Goal: Check status: Check status

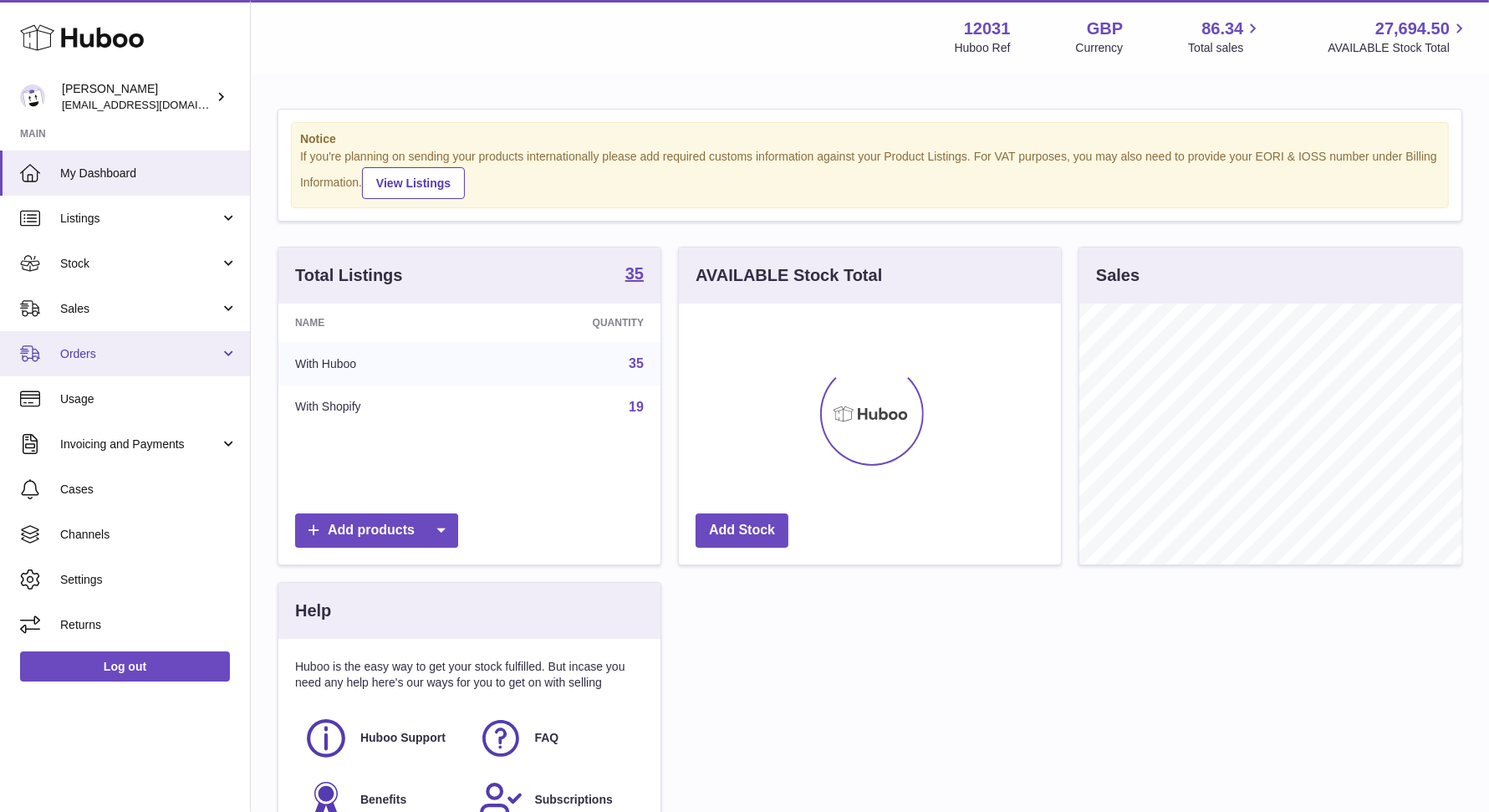
scroll to position [260, 382]
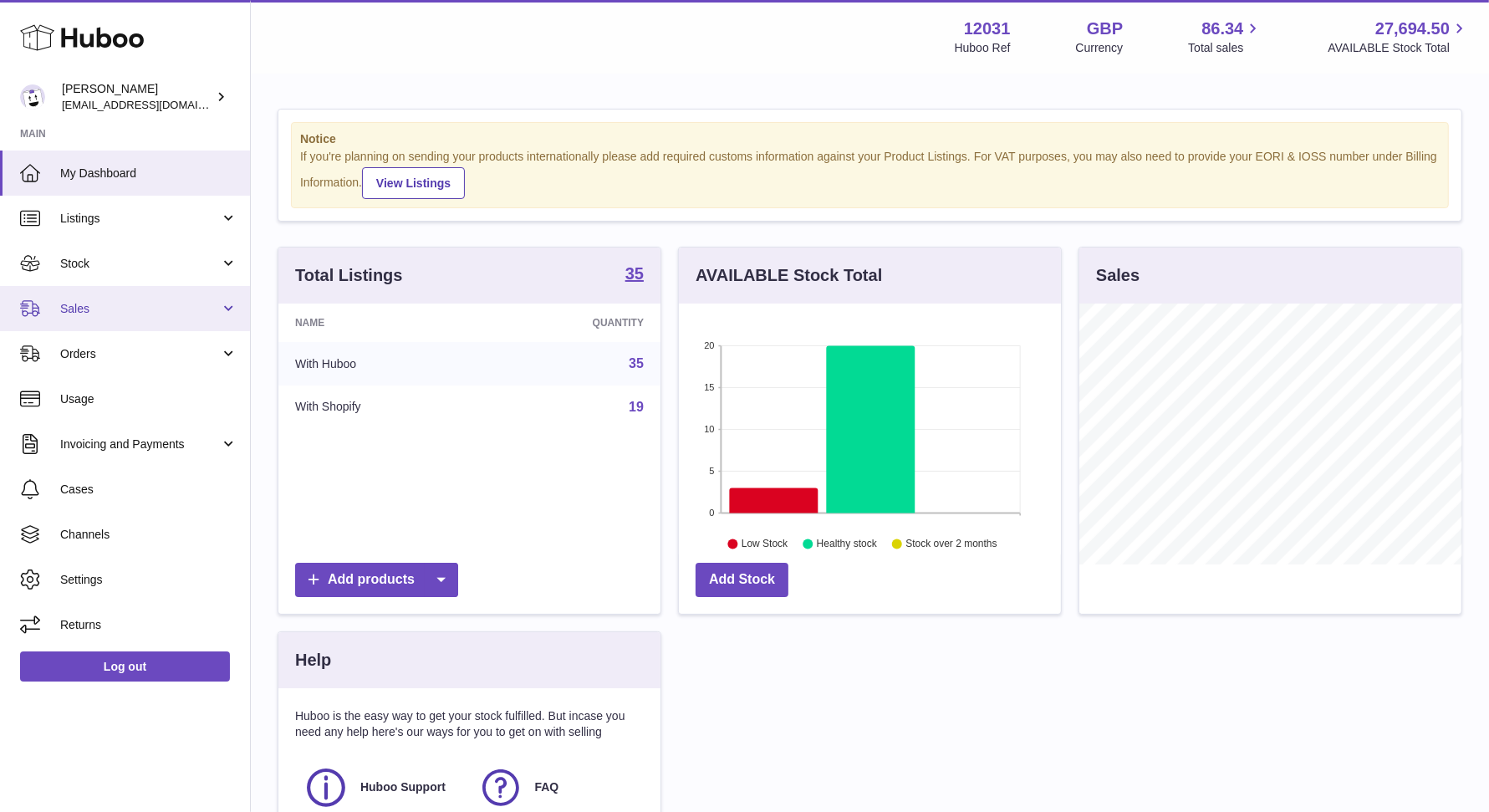
click at [119, 301] on span "Sales" at bounding box center [140, 309] width 160 height 16
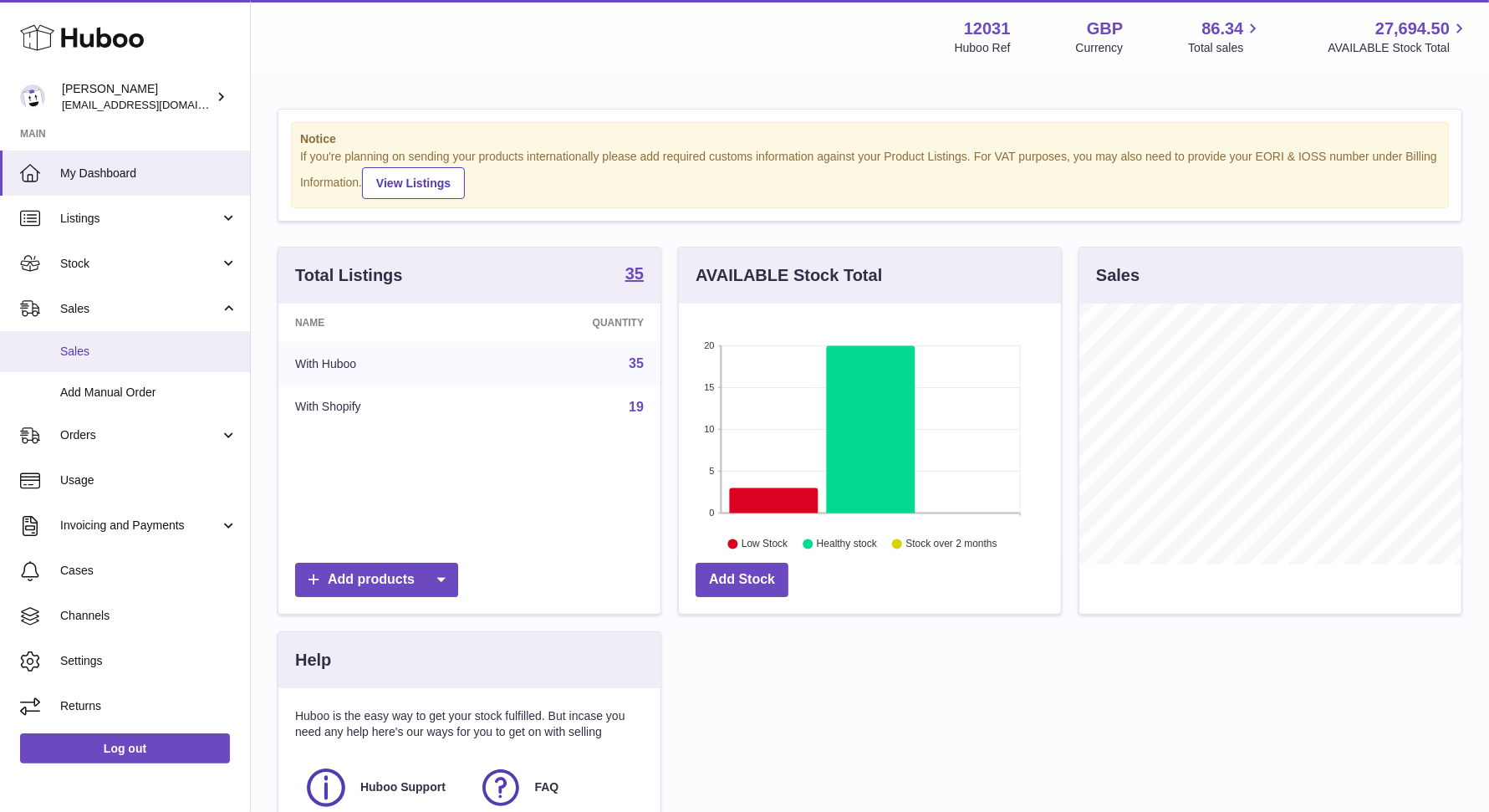
click at [111, 336] on link "Sales" at bounding box center [125, 352] width 250 height 41
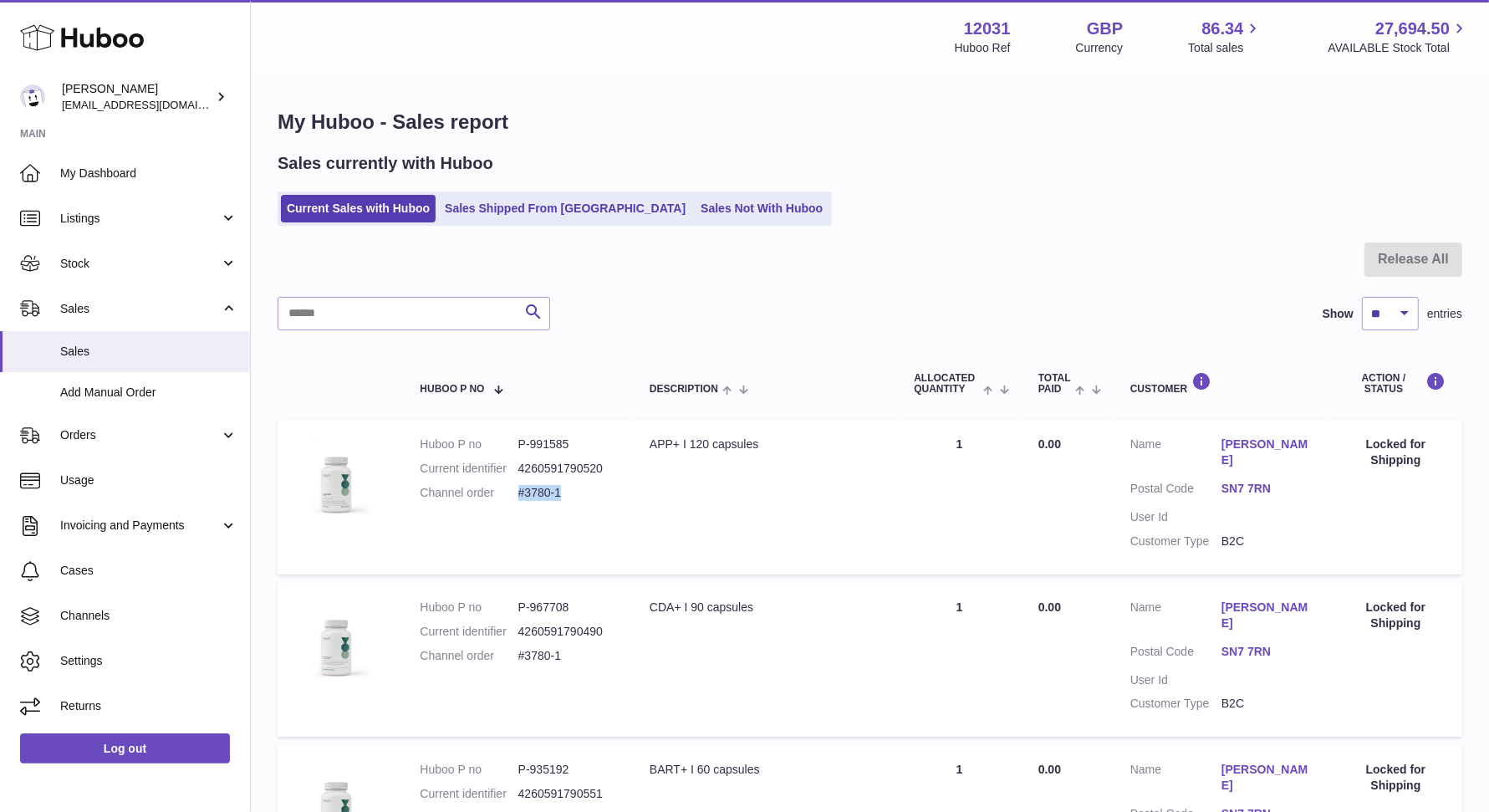
drag, startPoint x: 565, startPoint y: 488, endPoint x: 517, endPoint y: 493, distance: 48.3
click at [518, 493] on dd "#3780-1" at bounding box center [566, 493] width 97 height 16
copy dd "#3780-1"
click at [529, 207] on link "Sales Shipped From [GEOGRAPHIC_DATA]" at bounding box center [565, 209] width 253 height 28
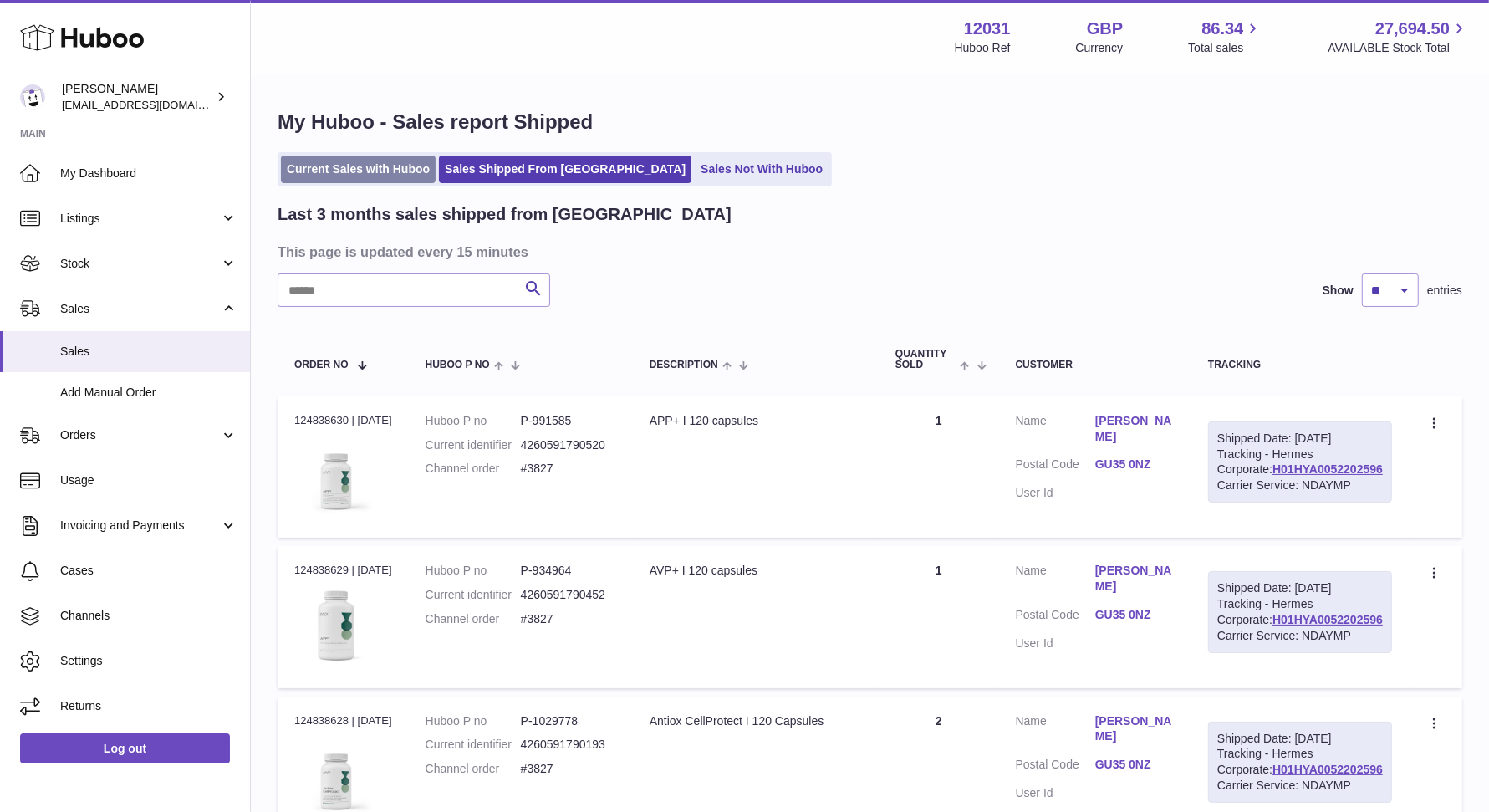
click at [385, 159] on link "Current Sales with Huboo" at bounding box center [358, 169] width 154 height 28
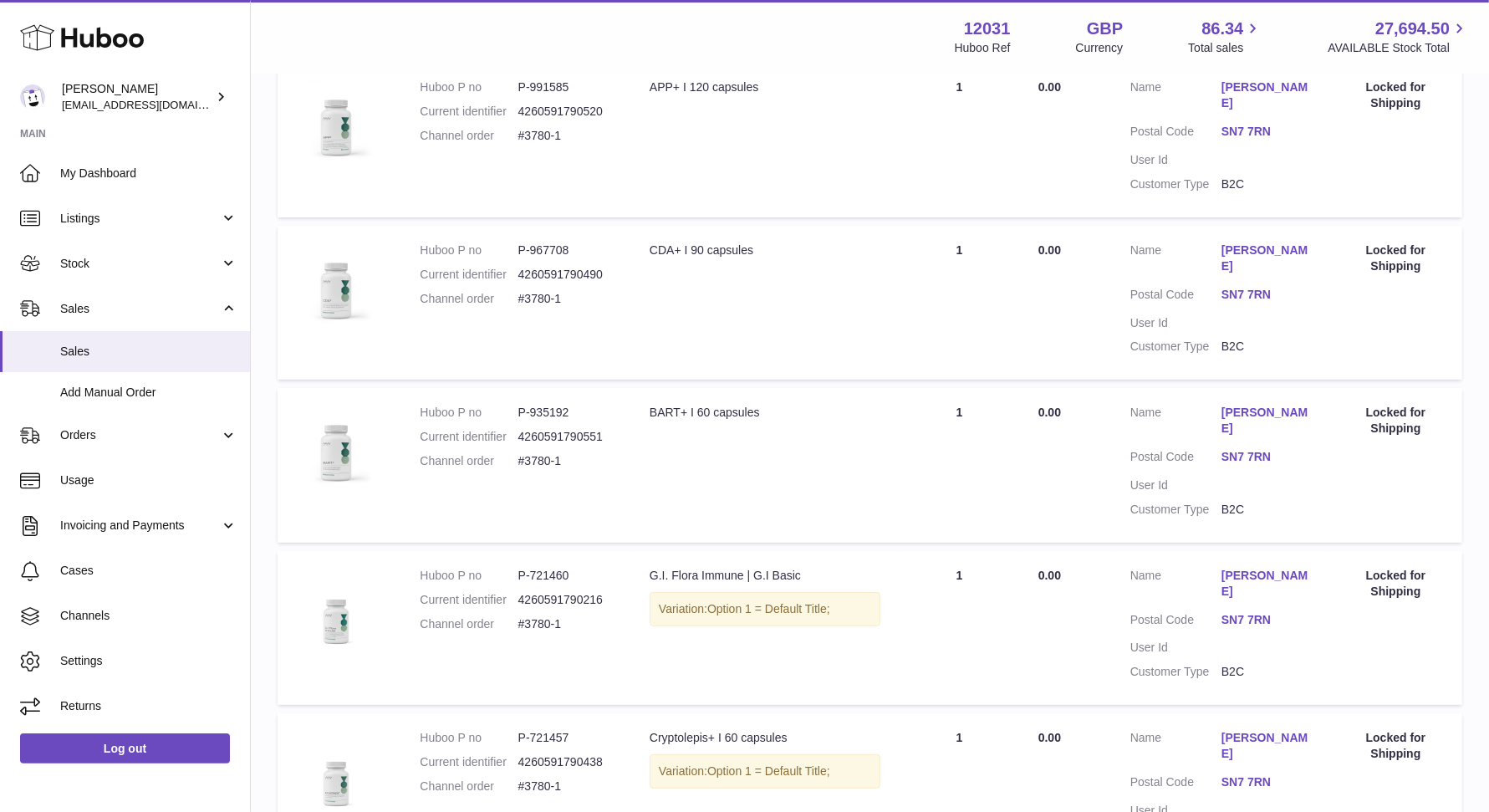
scroll to position [395, 0]
